Goal: Task Accomplishment & Management: Use online tool/utility

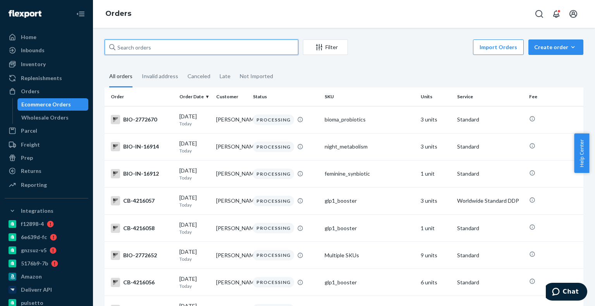
click at [130, 48] on input "text" at bounding box center [202, 46] width 194 height 15
paste input "[PERSON_NAME]"
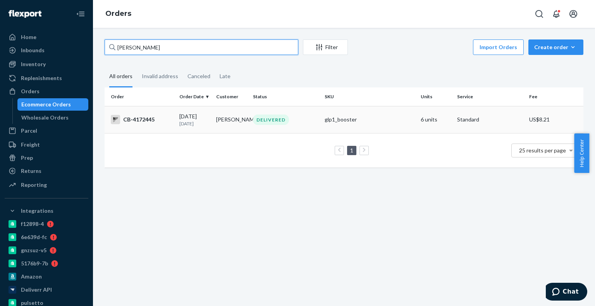
type input "[PERSON_NAME]"
click at [178, 129] on td "[DATE] [DATE]" at bounding box center [194, 119] width 37 height 27
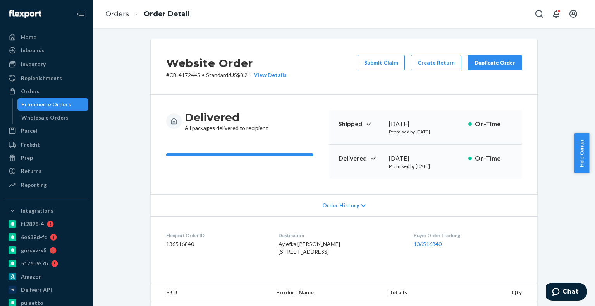
drag, startPoint x: 63, startPoint y: 103, endPoint x: 93, endPoint y: 83, distance: 35.4
click at [63, 103] on div "Ecommerce Orders" at bounding box center [46, 105] width 50 height 8
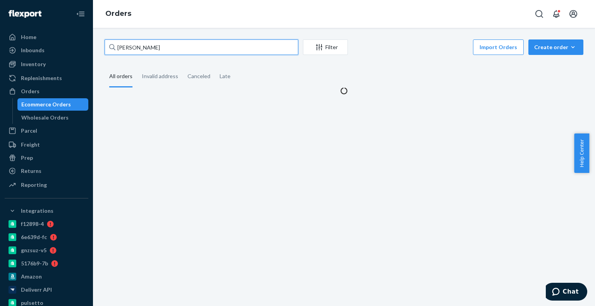
click at [169, 49] on input "[PERSON_NAME]" at bounding box center [202, 46] width 194 height 15
paste input "4172445"
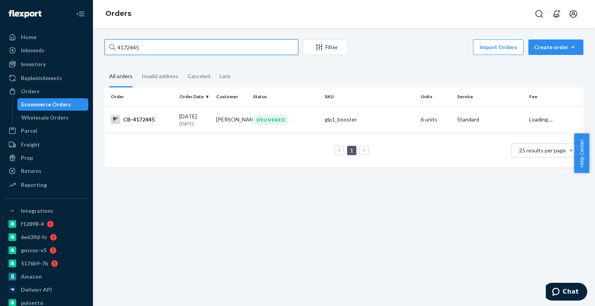
type input "4172445"
click at [189, 121] on p "[DATE]" at bounding box center [194, 123] width 31 height 7
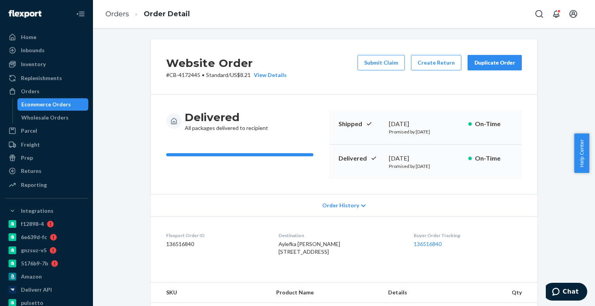
click at [427, 161] on div "[DATE]" at bounding box center [425, 158] width 73 height 9
copy div "[DATE]"
click at [435, 243] on link "136516840" at bounding box center [428, 244] width 28 height 7
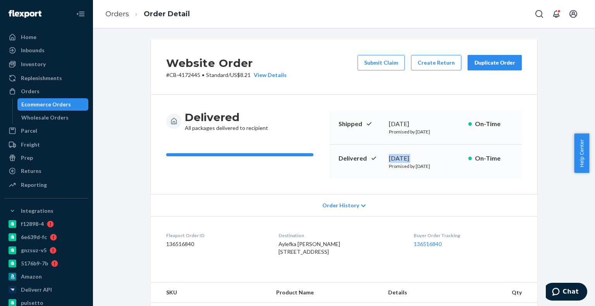
click at [67, 106] on div "Ecommerce Orders" at bounding box center [46, 105] width 50 height 8
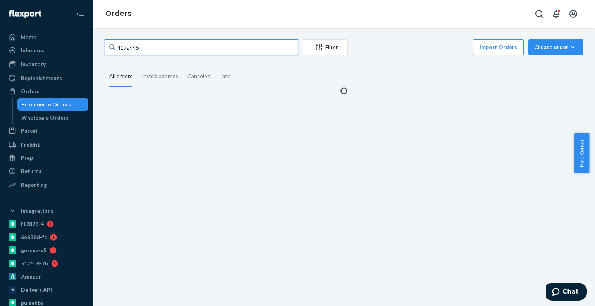
click at [163, 48] on input "4172445" at bounding box center [202, 46] width 194 height 15
paste input "89448"
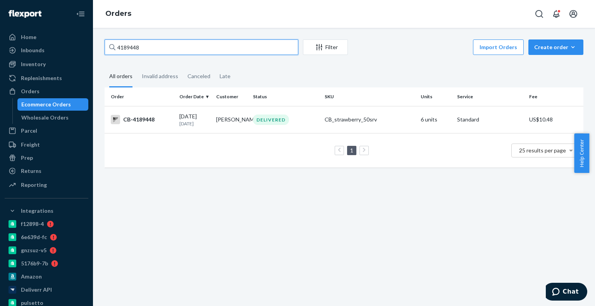
type input "4189448"
click at [217, 122] on td "[PERSON_NAME]" at bounding box center [231, 119] width 37 height 27
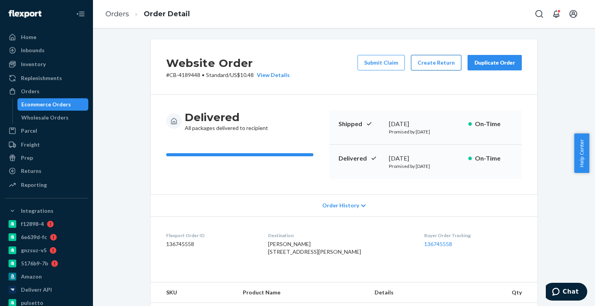
click at [444, 66] on button "Create Return" at bounding box center [436, 62] width 50 height 15
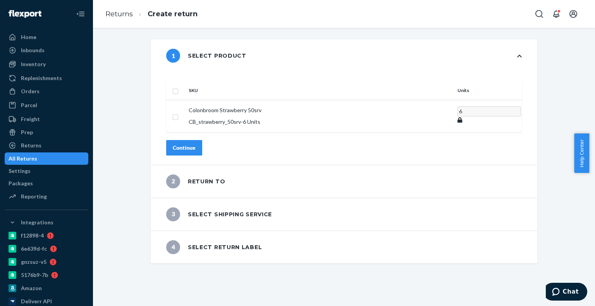
click at [179, 86] on input "checkbox" at bounding box center [175, 90] width 6 height 8
checkbox input "true"
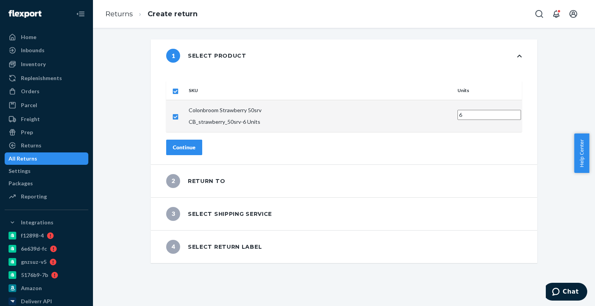
click at [196, 144] on div "Continue" at bounding box center [184, 148] width 23 height 8
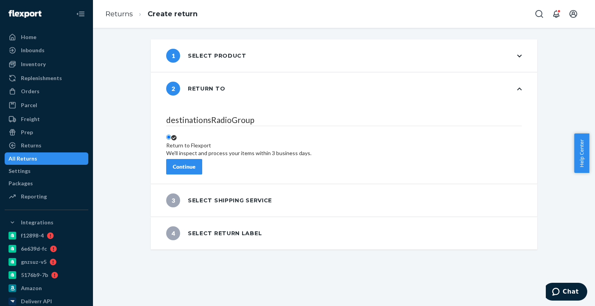
click at [202, 159] on button "Continue" at bounding box center [184, 166] width 36 height 15
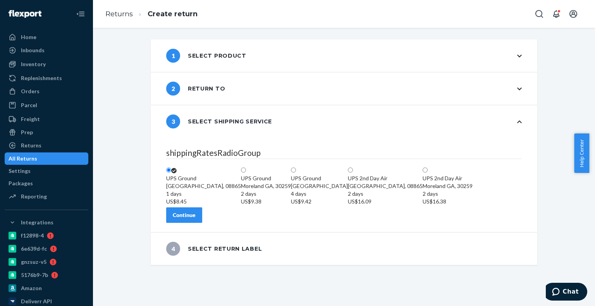
click at [202, 223] on button "Continue" at bounding box center [184, 215] width 36 height 15
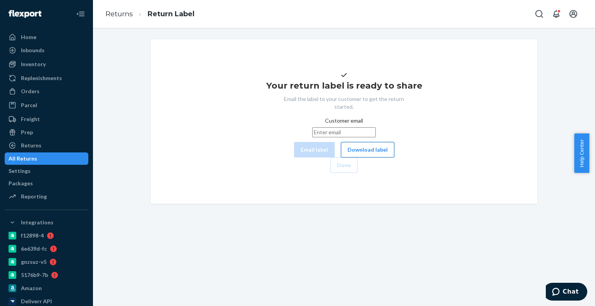
click at [341, 158] on button "Download label" at bounding box center [367, 149] width 53 height 15
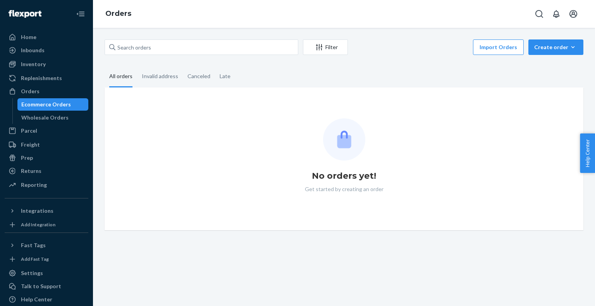
drag, startPoint x: 192, startPoint y: 60, endPoint x: 192, endPoint y: 56, distance: 4.3
click at [192, 58] on div "Filter Import Orders Create order Ecommerce order Removal order All orders Inva…" at bounding box center [344, 134] width 490 height 191
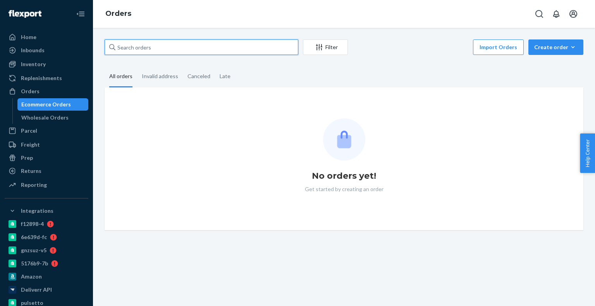
click at [193, 48] on input "text" at bounding box center [202, 46] width 194 height 15
paste input "4035611"
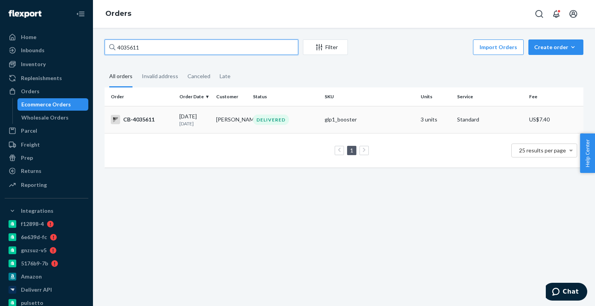
type input "4035611"
click at [176, 118] on td "08/13/2025 1 month ago" at bounding box center [194, 119] width 37 height 27
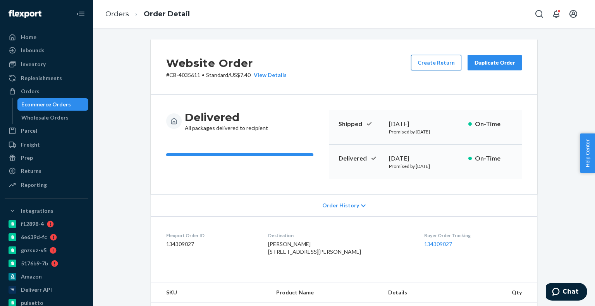
click at [440, 68] on button "Create Return" at bounding box center [436, 62] width 50 height 15
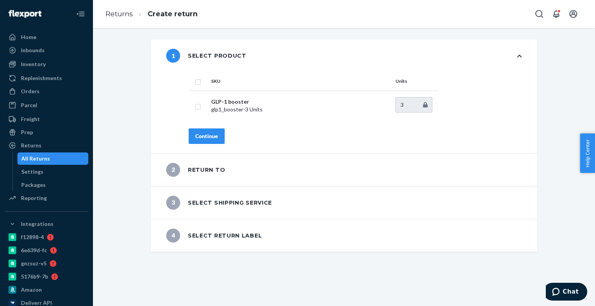
click at [195, 81] on input "checkbox" at bounding box center [198, 81] width 6 height 8
checkbox input "true"
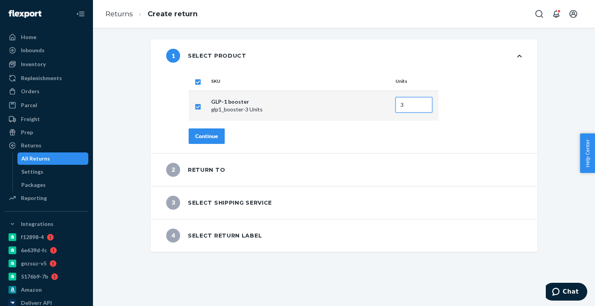
drag, startPoint x: 405, startPoint y: 106, endPoint x: 354, endPoint y: 96, distance: 52.0
click at [355, 97] on tr "GLP-1 booster glp1_booster - 3 Units 3" at bounding box center [314, 106] width 250 height 30
type input "2"
click at [202, 134] on div "Continue" at bounding box center [206, 136] width 23 height 8
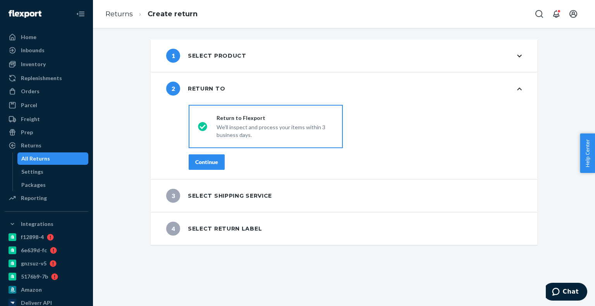
click at [203, 154] on div "destinationsRadioGroup Return to Flexport We'll inspect and process your items …" at bounding box center [355, 140] width 364 height 77
click at [204, 161] on div "Continue" at bounding box center [206, 162] width 23 height 8
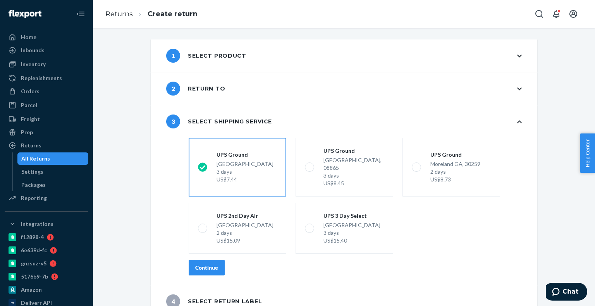
click at [213, 264] on div "Continue" at bounding box center [206, 268] width 23 height 8
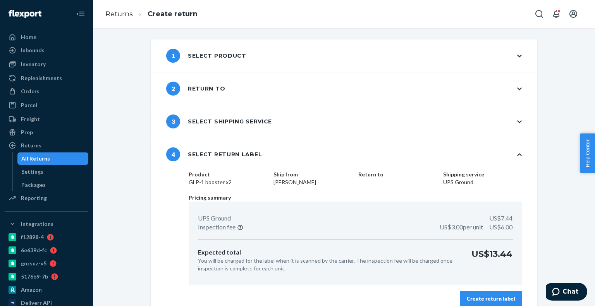
click at [471, 293] on button "Create return label" at bounding box center [491, 298] width 62 height 15
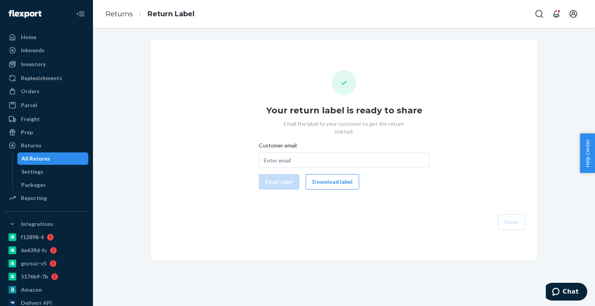
click at [317, 174] on button "Download label" at bounding box center [332, 181] width 53 height 15
